Goal: Check status: Check status

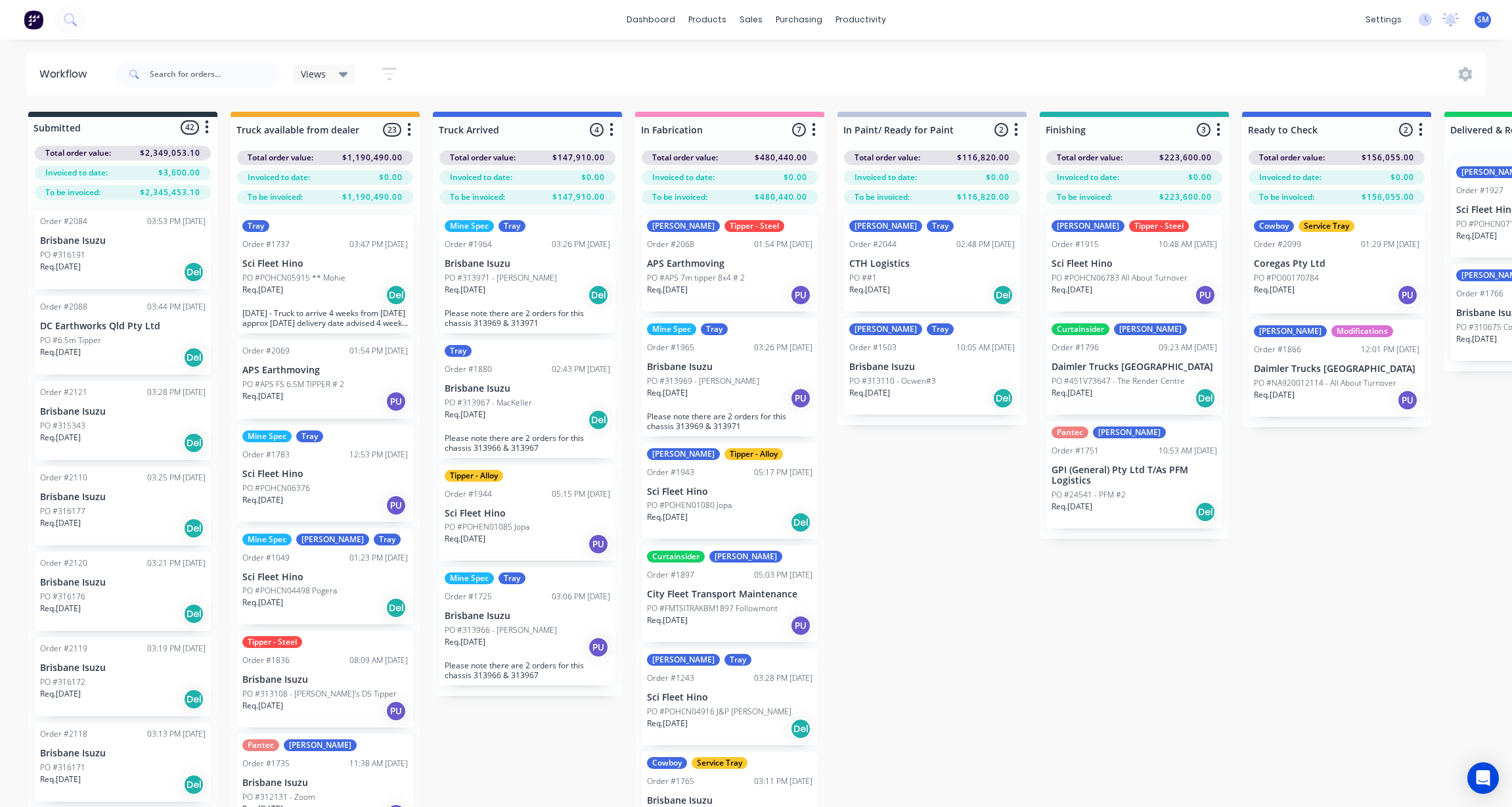
click at [1108, 690] on div "Submitted 42 Status colour #273444 hex #273444 Save Cancel Summaries Total orde…" at bounding box center [1181, 482] width 2381 height 742
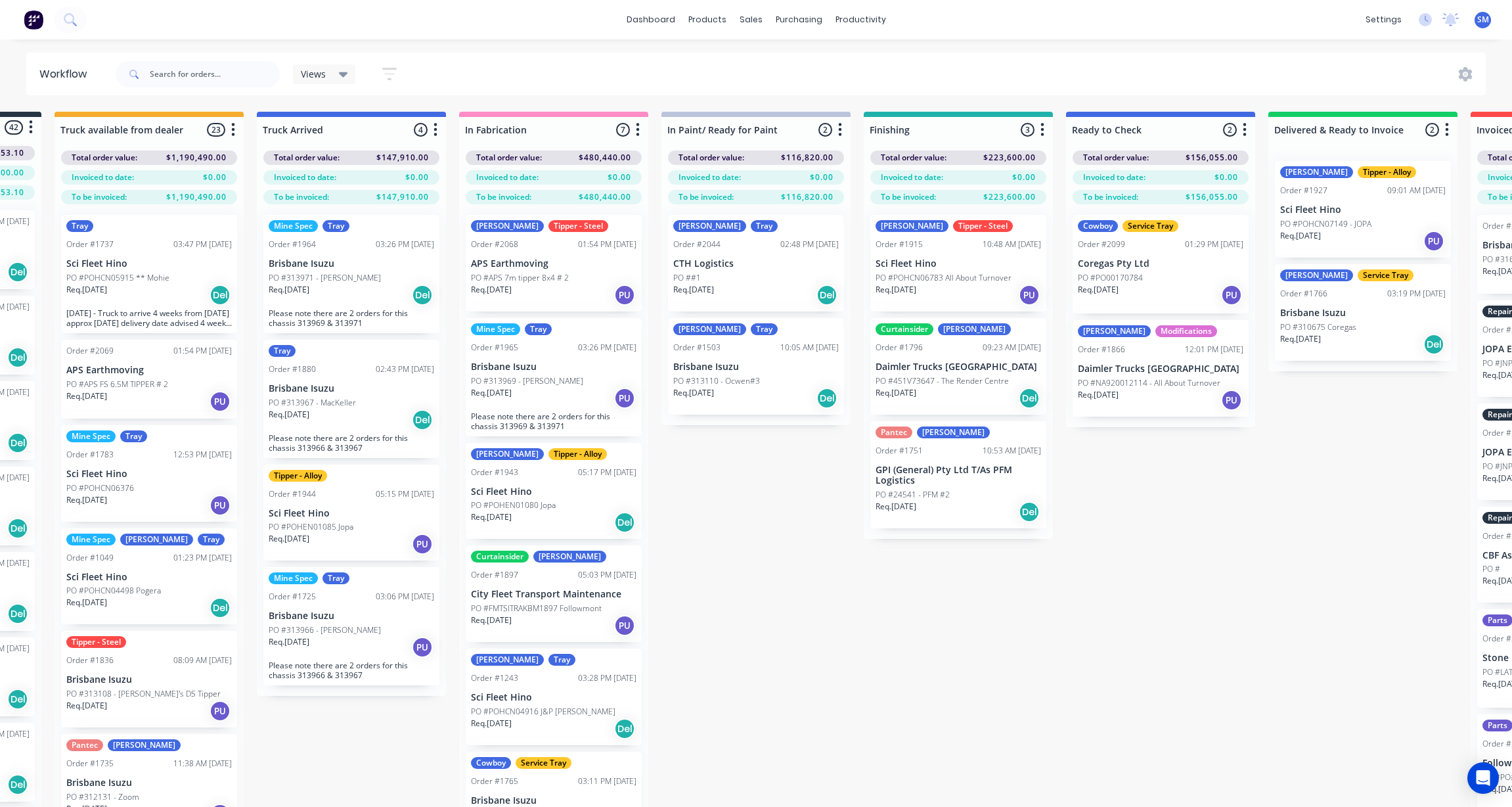
scroll to position [0, 218]
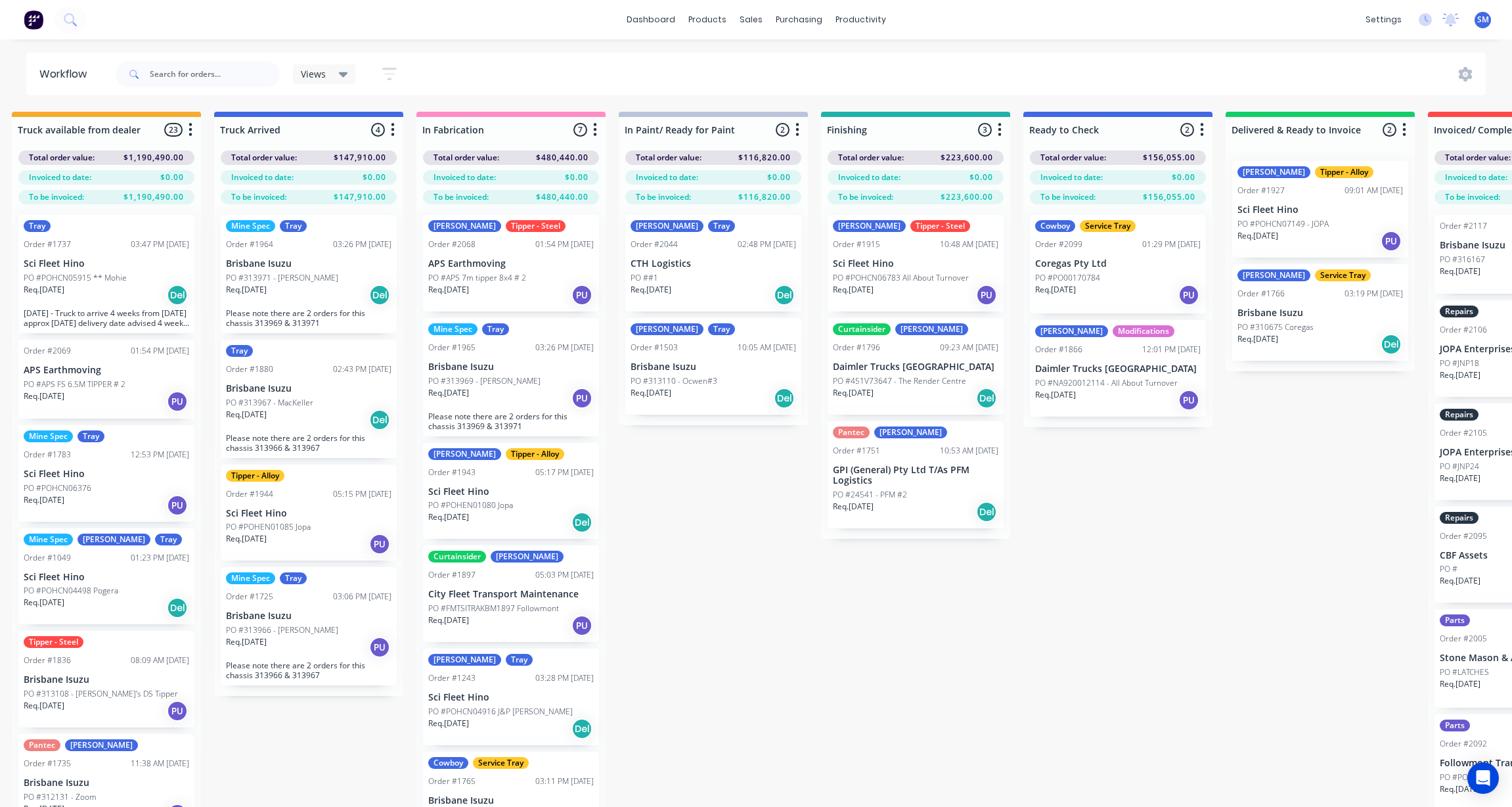
click at [1310, 212] on p "Sci Fleet Hino" at bounding box center [1321, 210] width 166 height 11
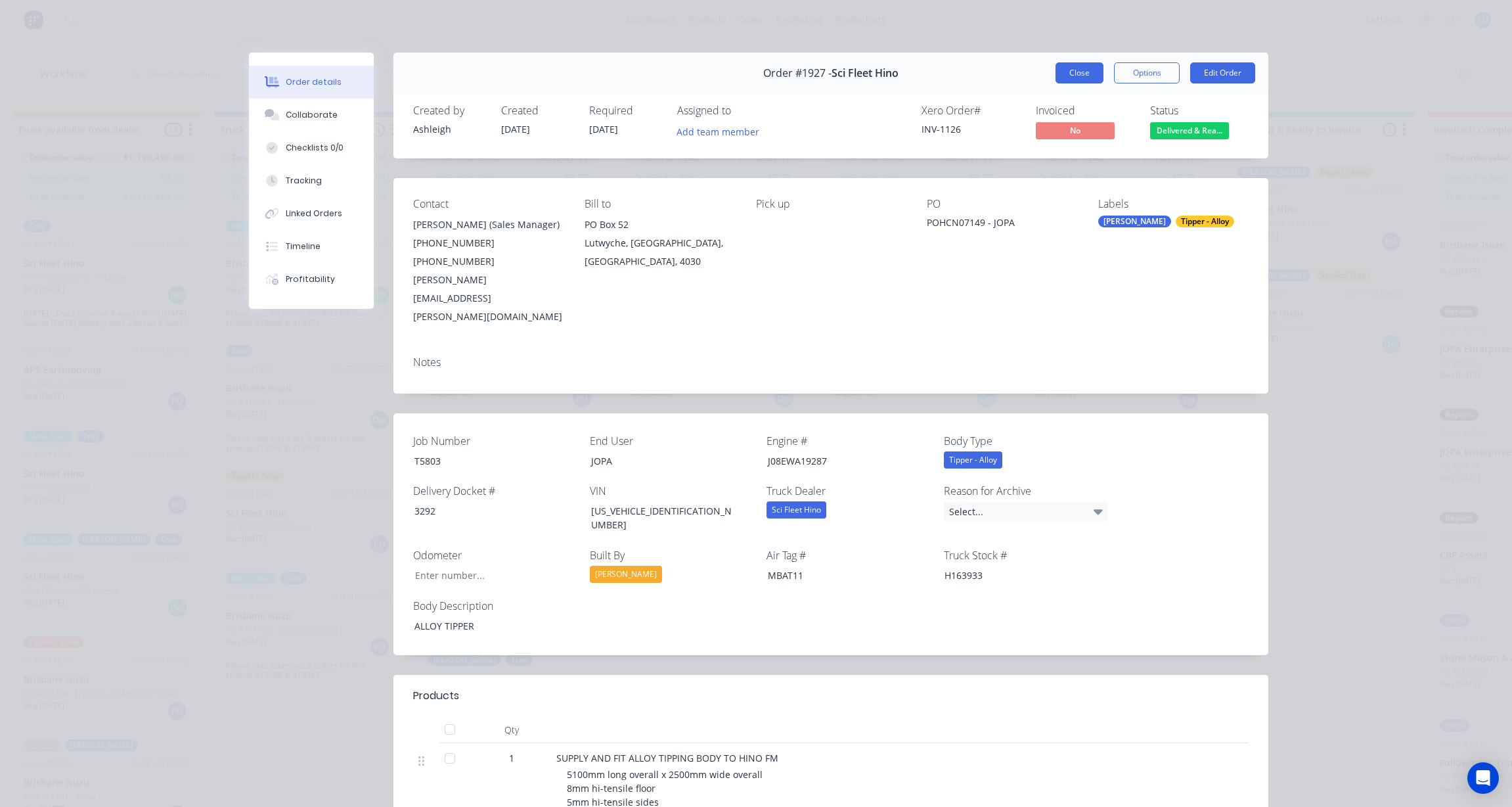
click at [1077, 67] on button "Close" at bounding box center [1079, 73] width 48 height 21
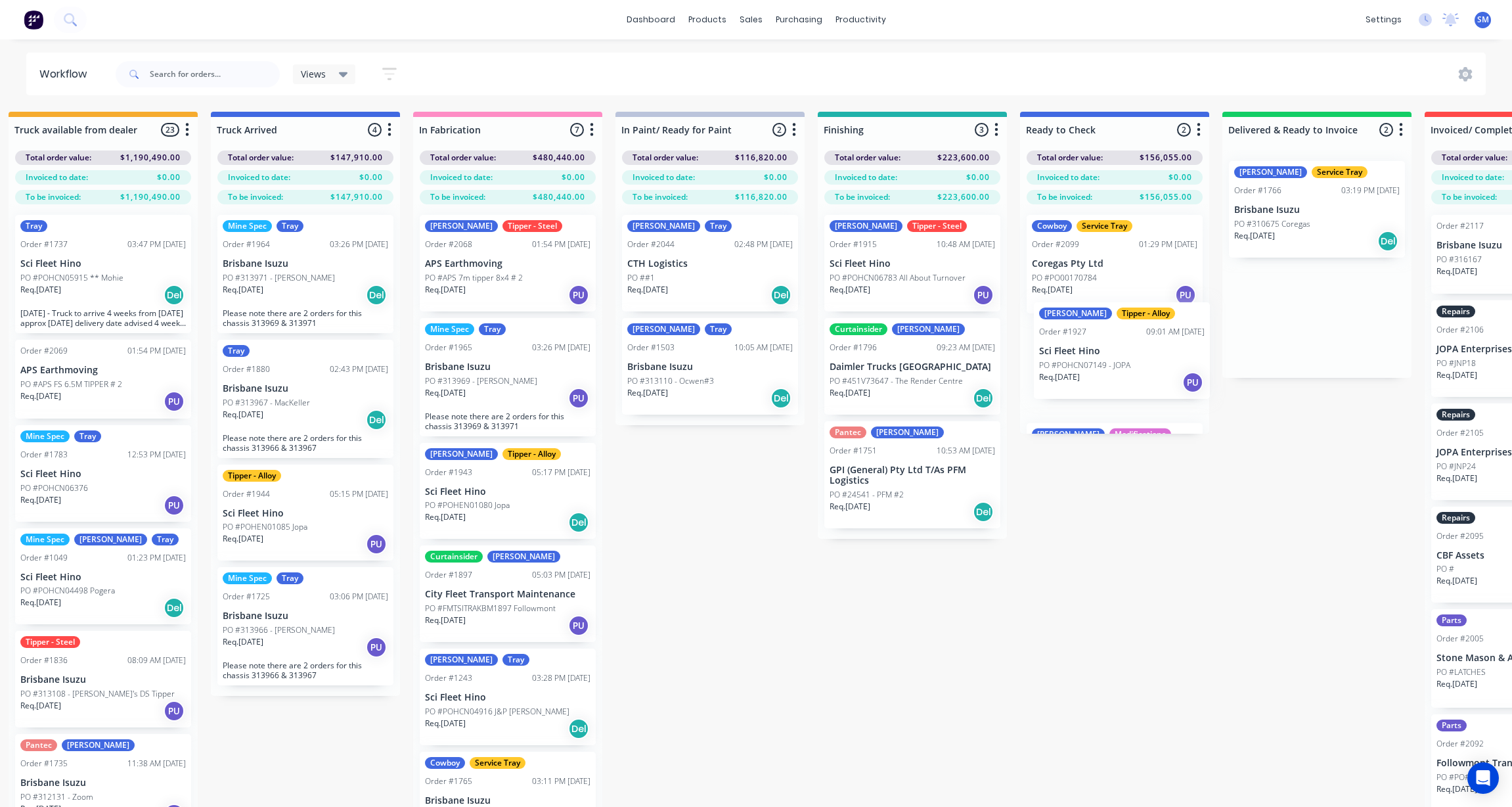
scroll to position [0, 226]
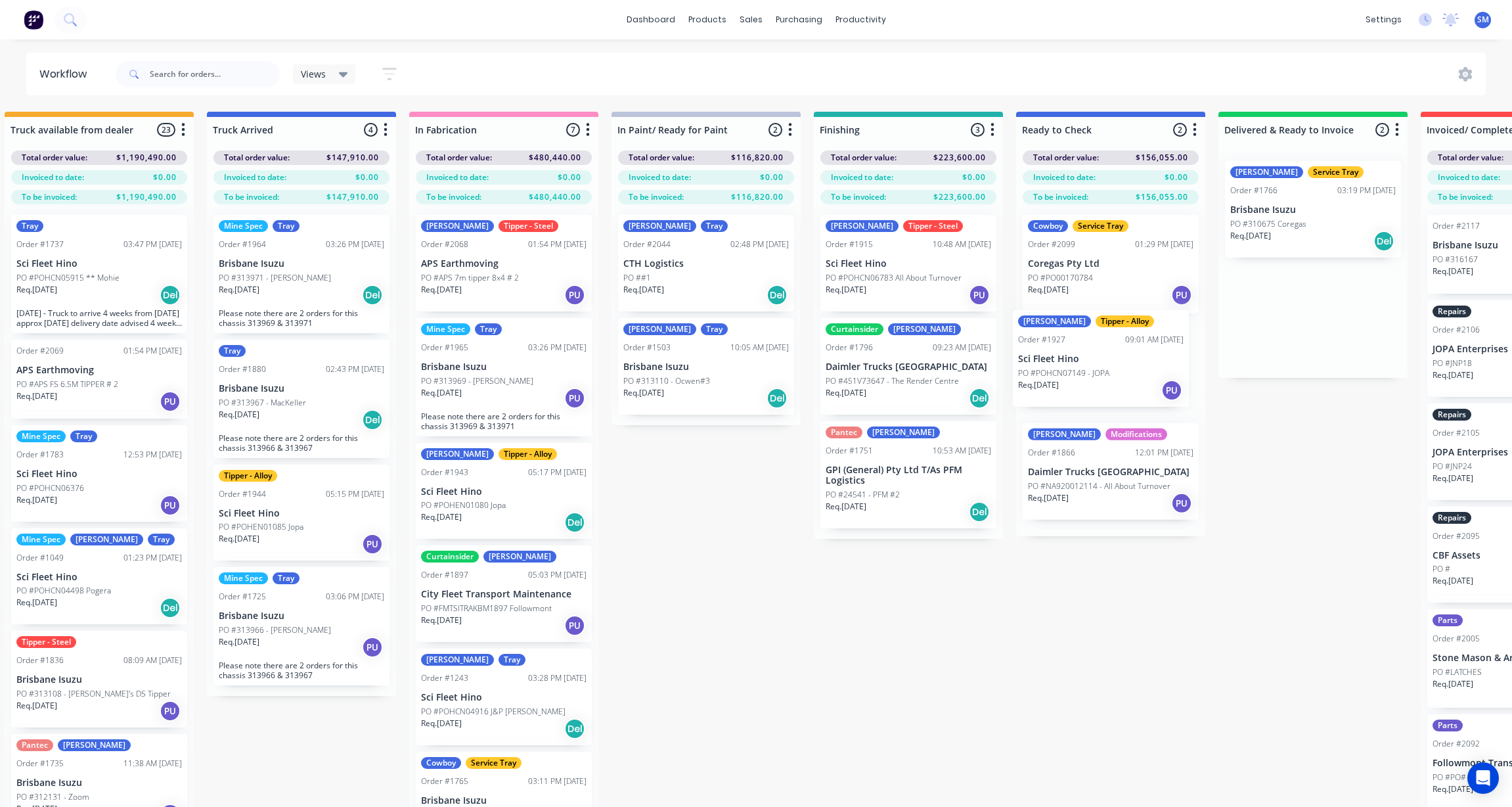
drag, startPoint x: 1321, startPoint y: 196, endPoint x: 1110, endPoint y: 350, distance: 261.2
click at [1104, 350] on div "Submitted 42 Status colour #273444 hex #273444 Save Cancel Summaries Total orde…" at bounding box center [954, 482] width 2381 height 742
click at [1280, 206] on p "Brisbane Isuzu" at bounding box center [1313, 210] width 166 height 11
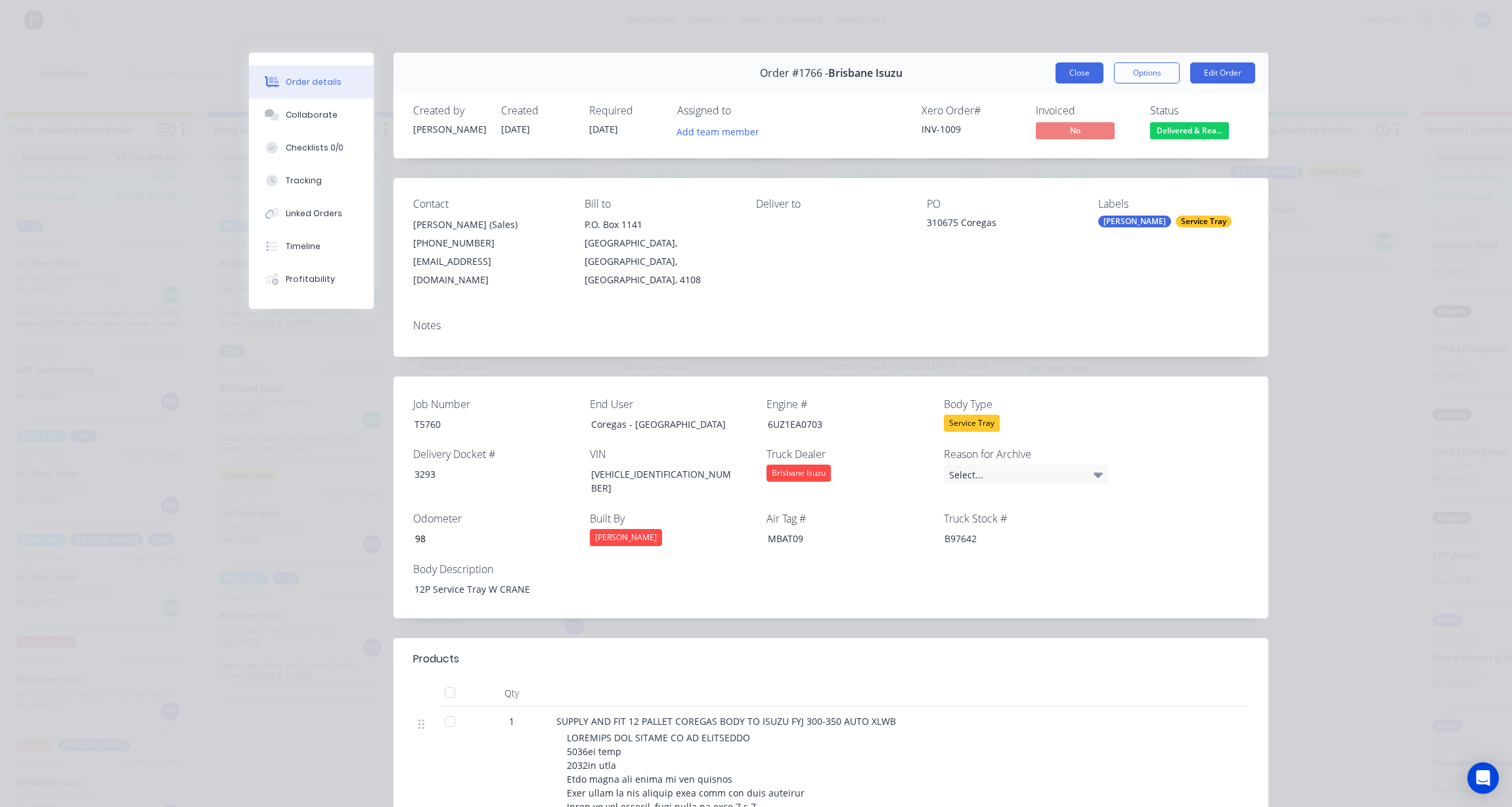
click at [1074, 70] on button "Close" at bounding box center [1079, 73] width 48 height 21
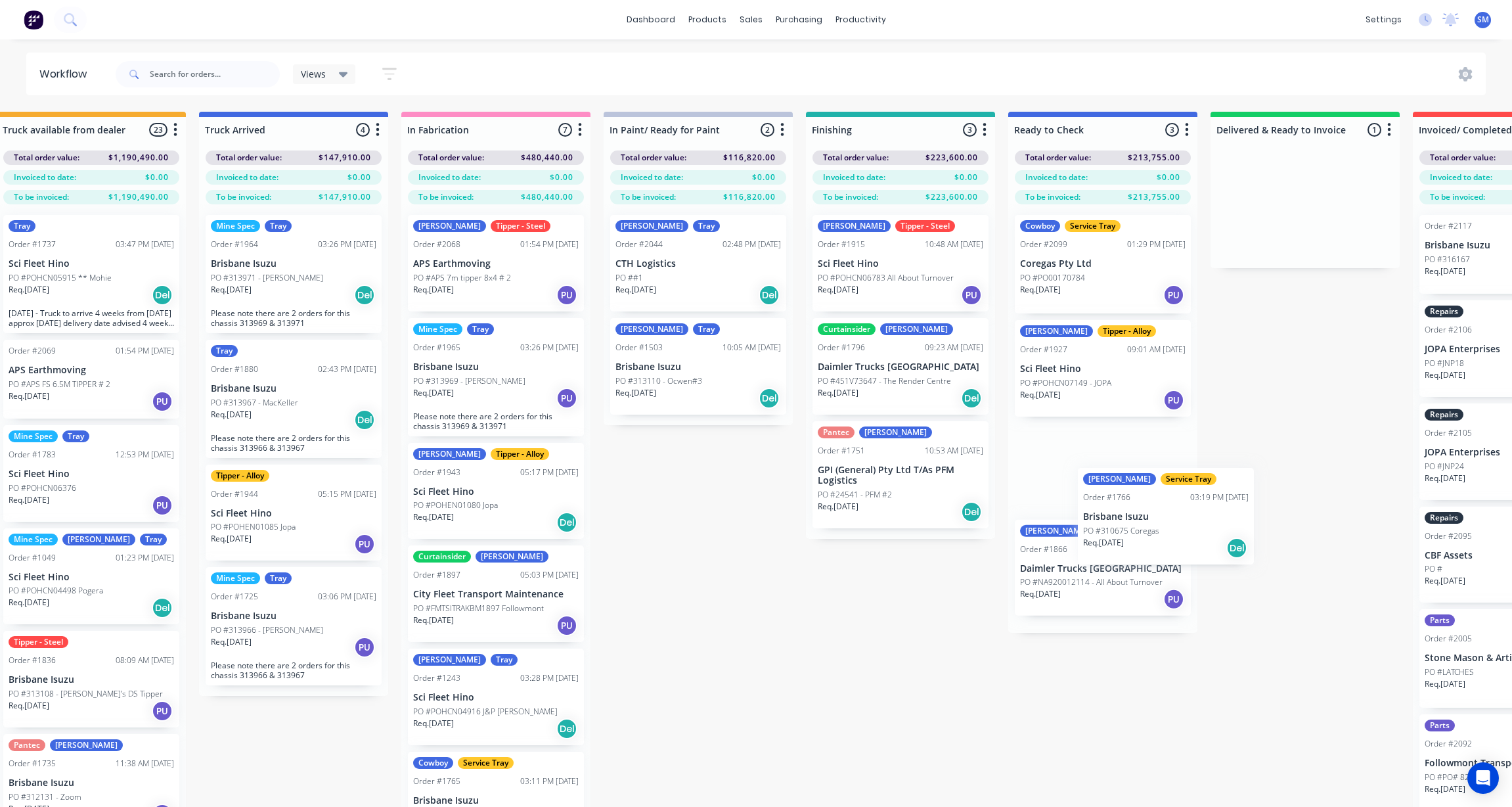
scroll to position [0, 240]
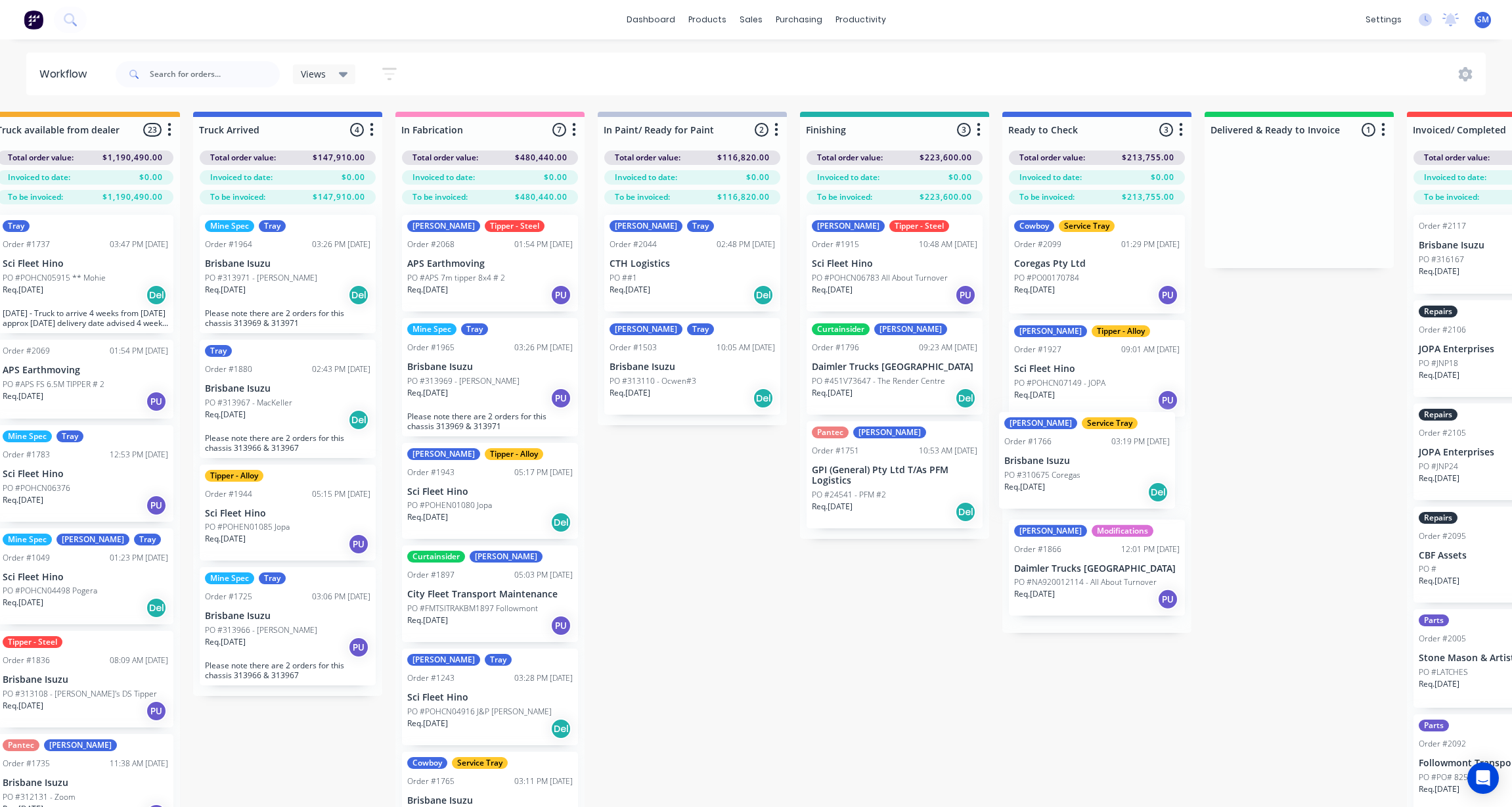
drag, startPoint x: 1289, startPoint y: 205, endPoint x: 1063, endPoint y: 463, distance: 343.0
click at [1063, 463] on div "Submitted 42 Status colour #273444 hex #273444 Save Cancel Summaries Total orde…" at bounding box center [940, 482] width 2381 height 742
click at [819, 654] on div "Submitted 42 Status colour #273444 hex #273444 Save Cancel Summaries Total orde…" at bounding box center [940, 482] width 2381 height 742
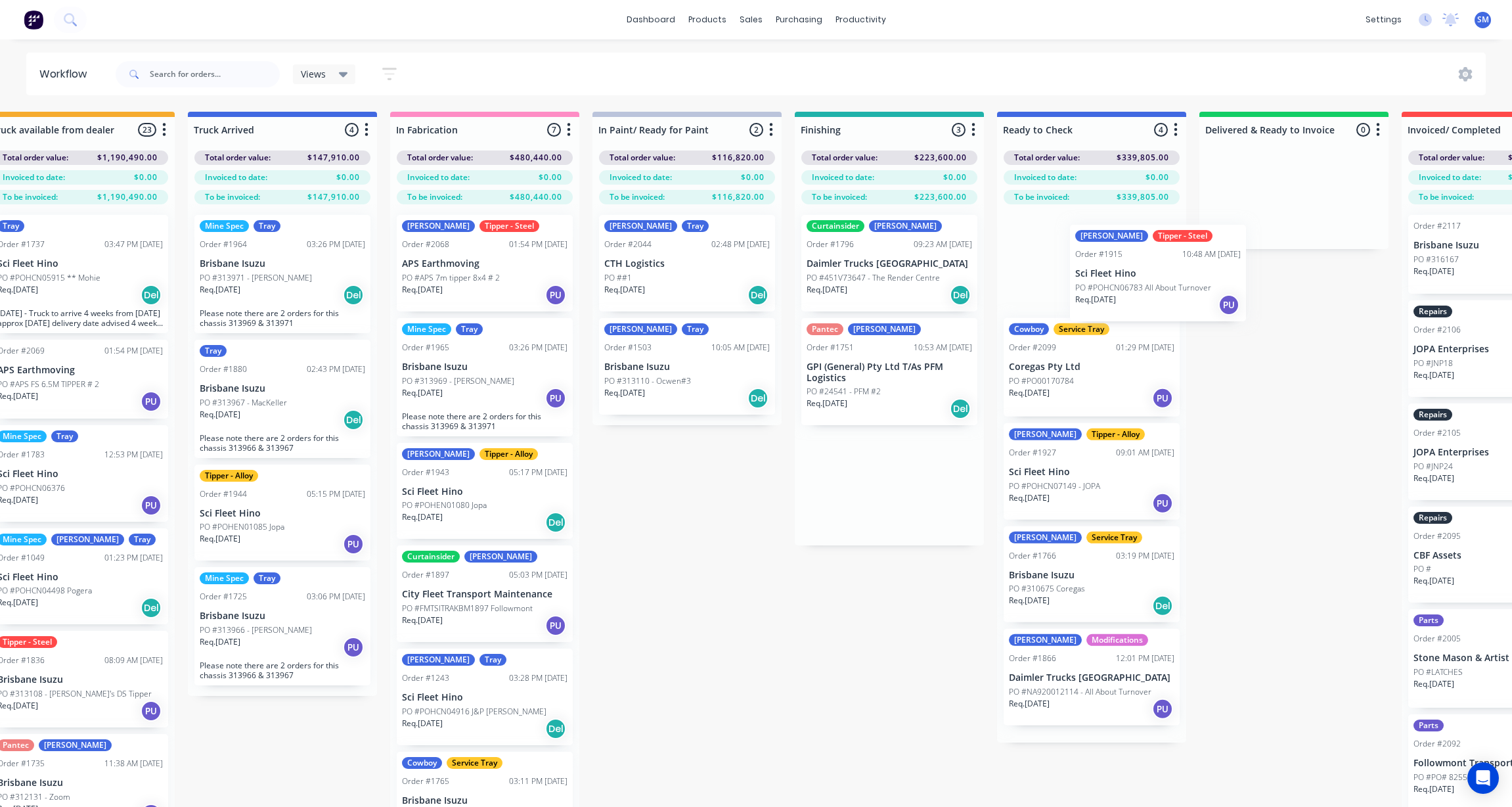
scroll to position [0, 251]
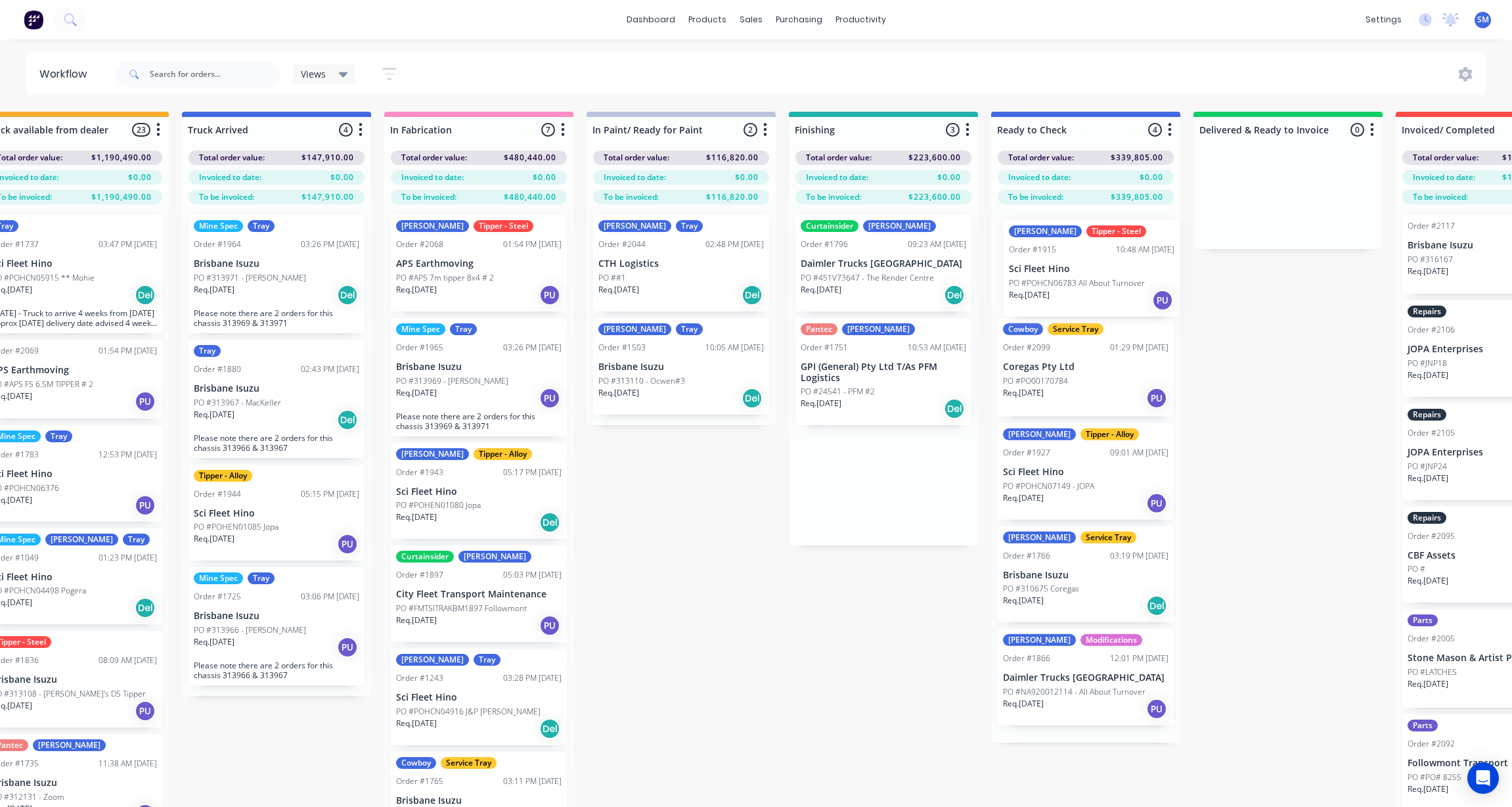
drag, startPoint x: 930, startPoint y: 292, endPoint x: 1071, endPoint y: 268, distance: 143.0
click at [1071, 268] on div "Submitted 42 Status colour #273444 hex #273444 Save Cancel Summaries Total orde…" at bounding box center [929, 482] width 2381 height 742
click at [1076, 259] on p "Sci Fleet Hino" at bounding box center [1086, 263] width 166 height 11
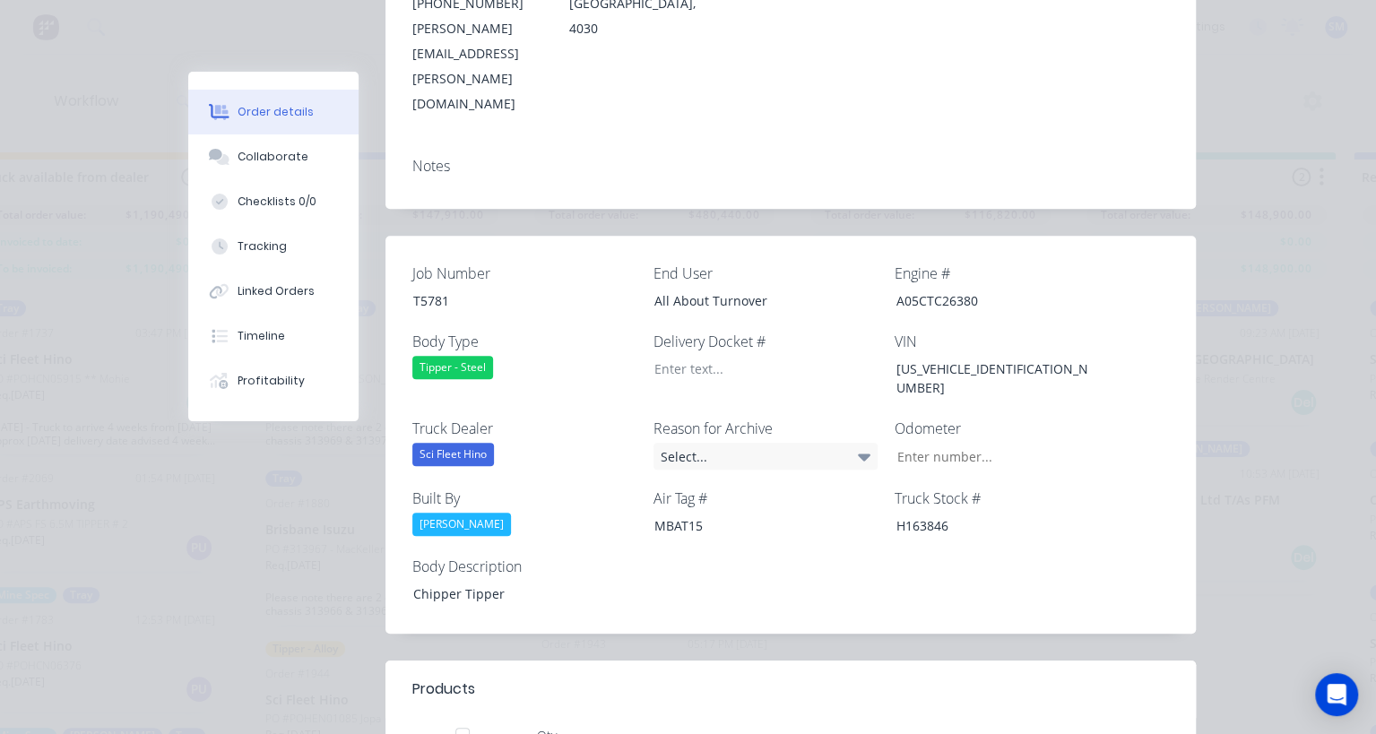
scroll to position [538, 0]
